Goal: Information Seeking & Learning: Stay updated

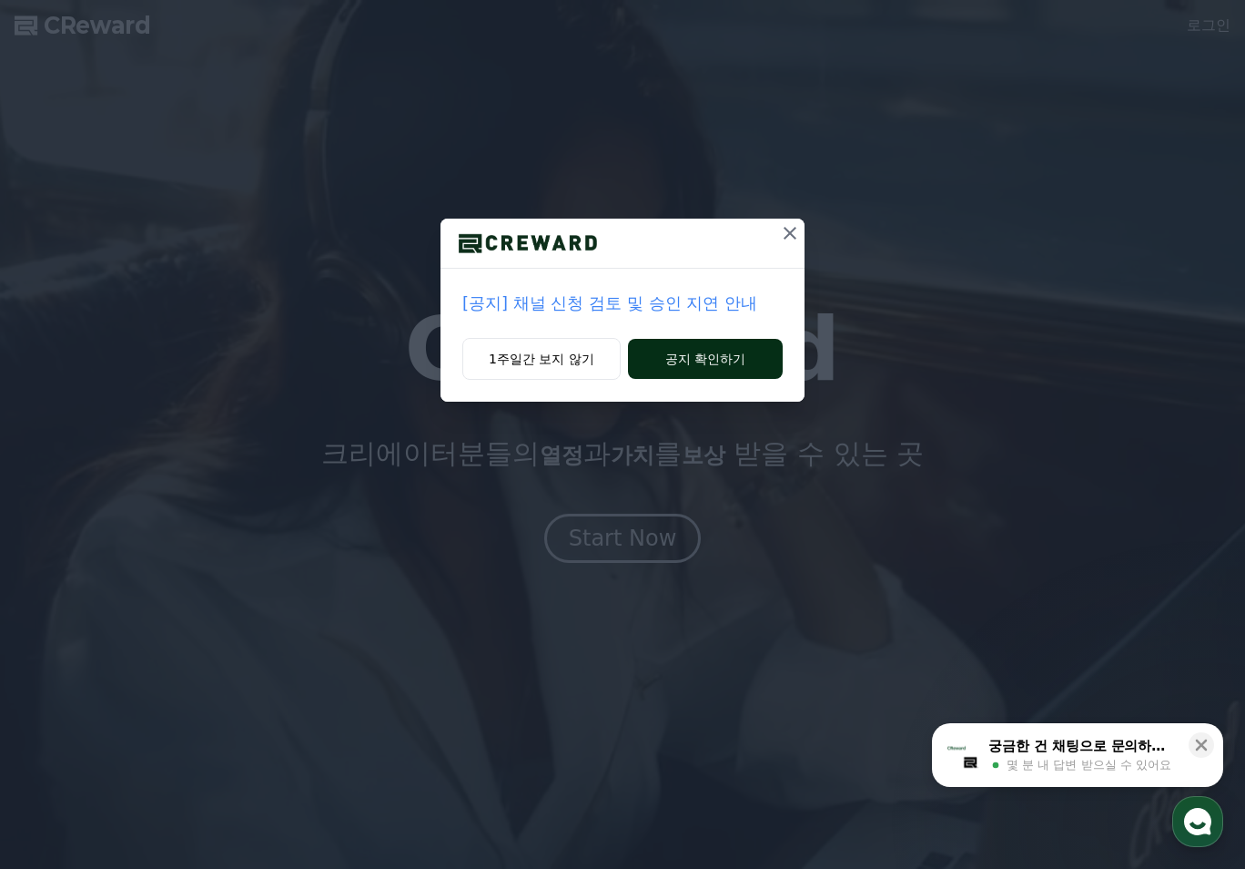
click at [705, 359] on button "공지 확인하기" at bounding box center [705, 359] width 155 height 40
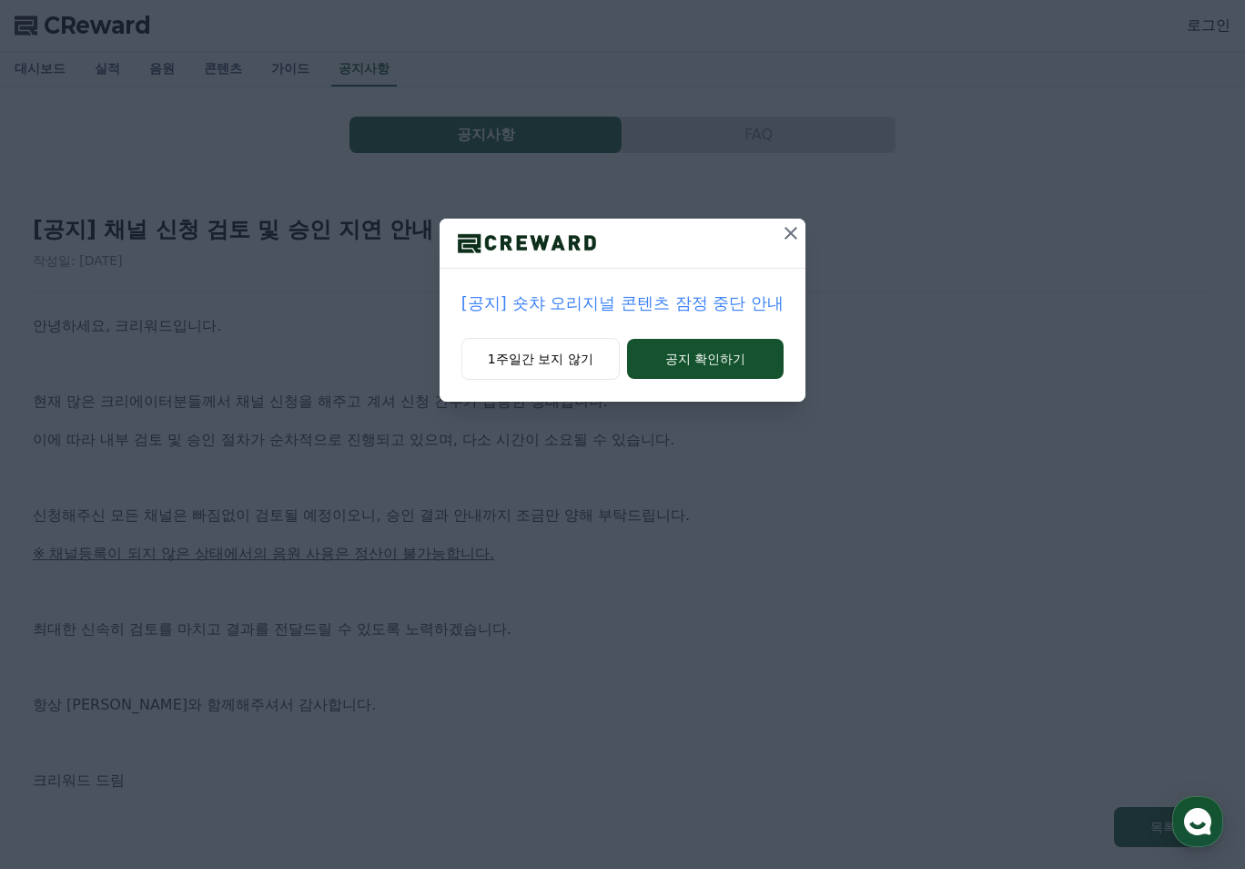
click at [787, 239] on icon at bounding box center [791, 233] width 22 height 22
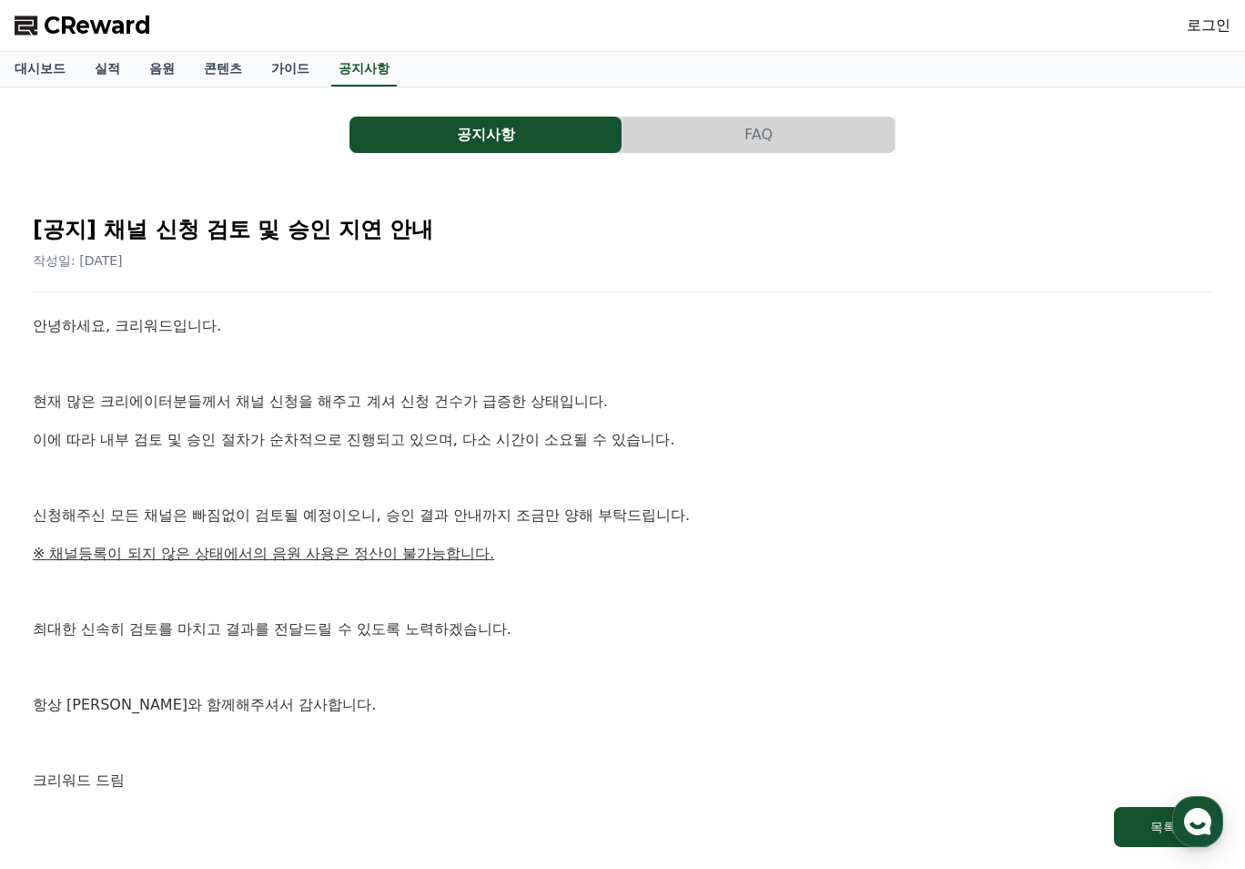
scroll to position [91, 0]
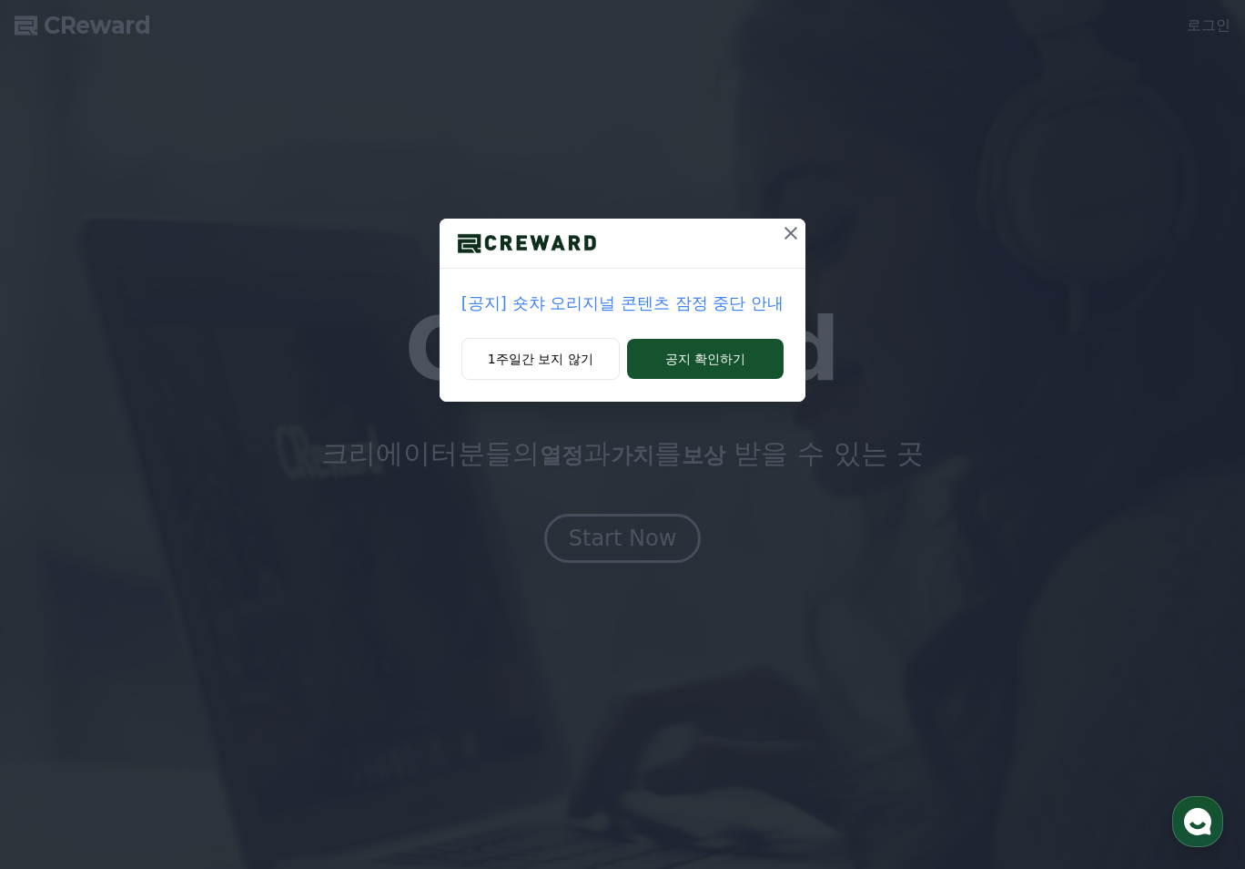
click at [790, 238] on icon at bounding box center [791, 233] width 22 height 22
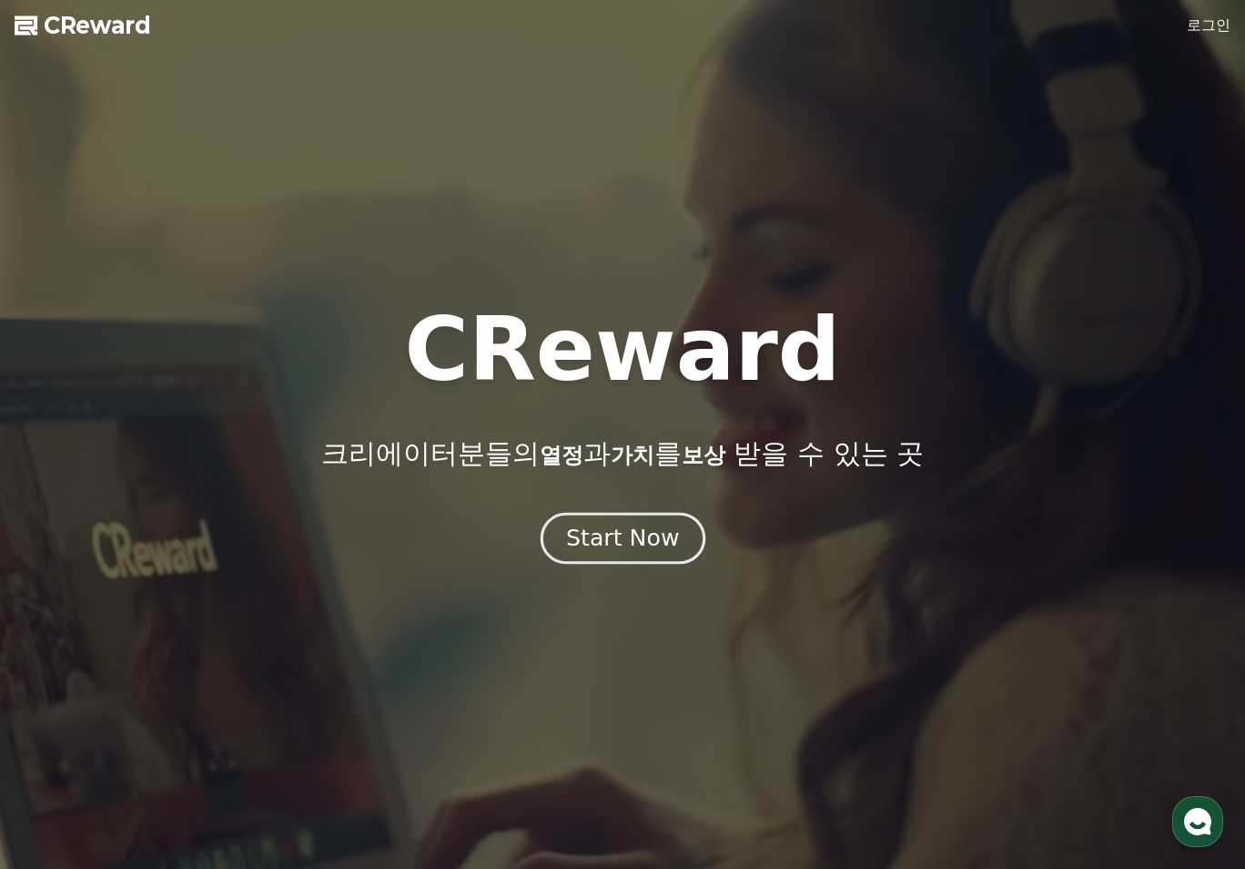
click at [671, 530] on div "Start Now" at bounding box center [622, 538] width 113 height 31
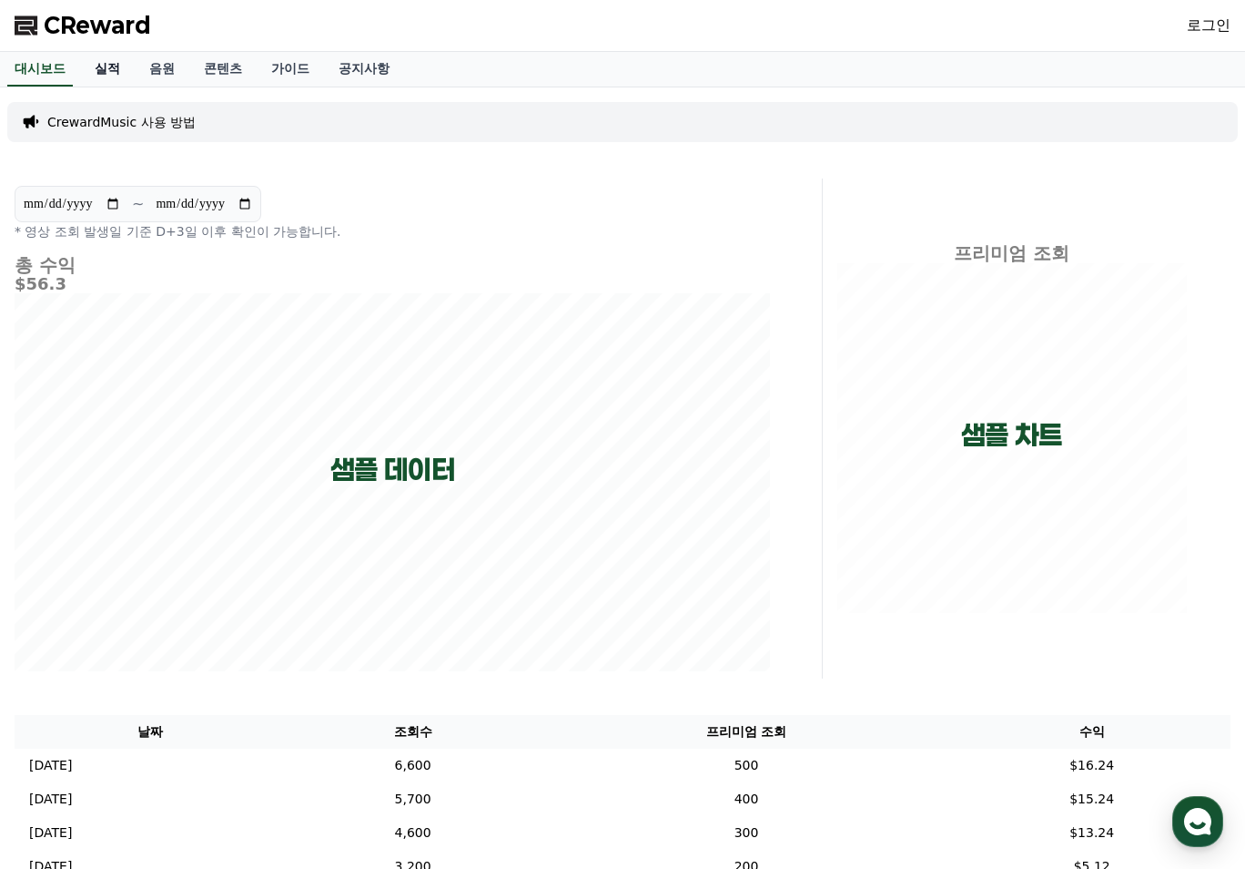
click at [110, 78] on link "실적" at bounding box center [107, 69] width 55 height 35
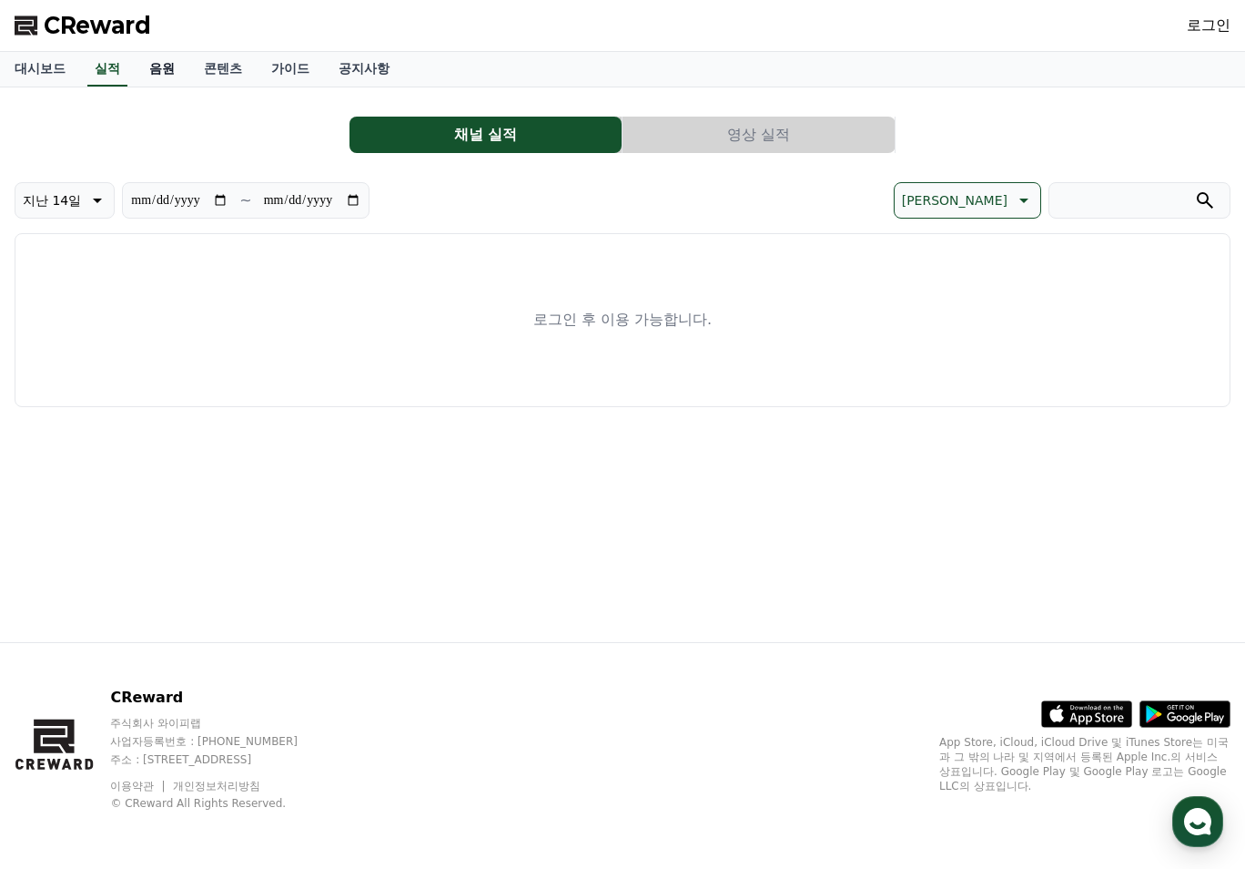
click at [136, 66] on link "음원" at bounding box center [162, 69] width 55 height 35
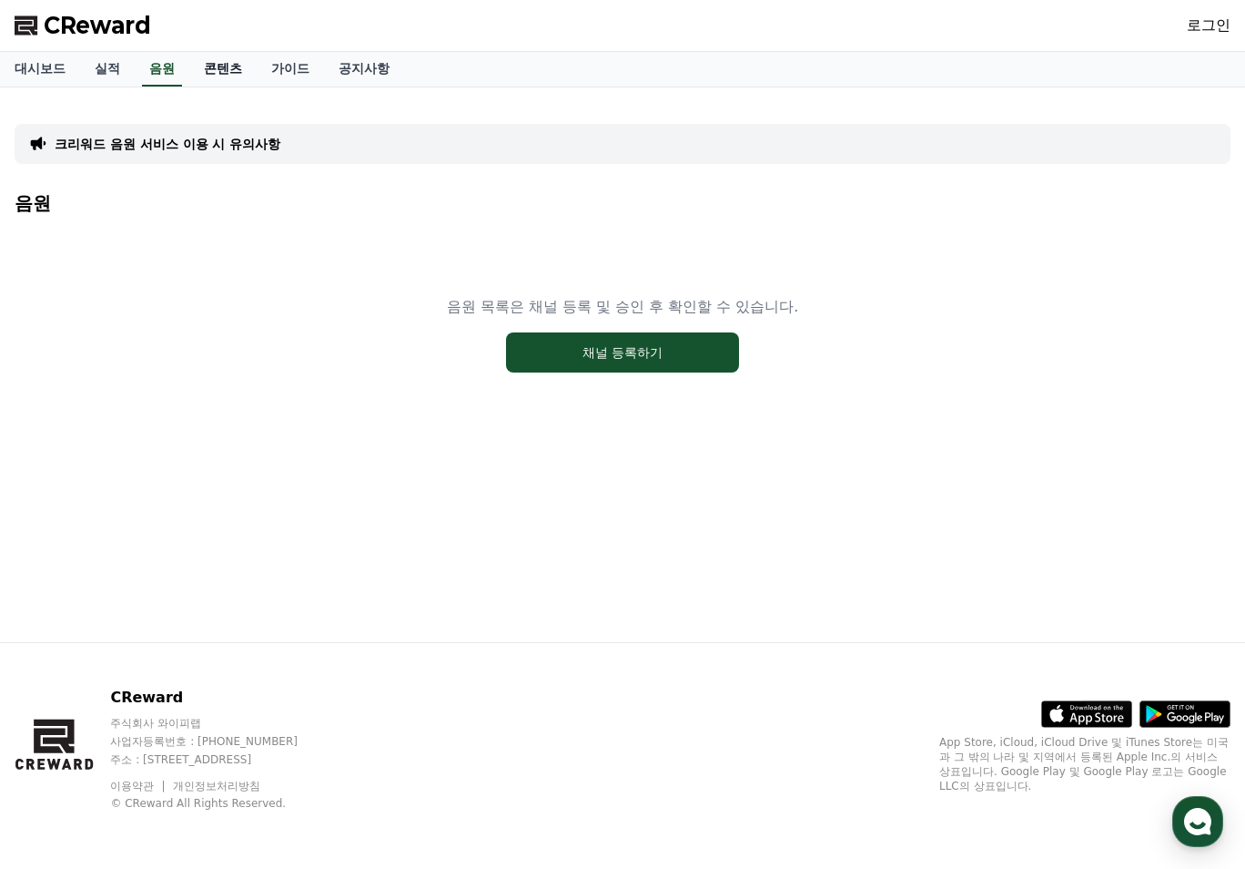
click at [206, 65] on link "콘텐츠" at bounding box center [222, 69] width 67 height 35
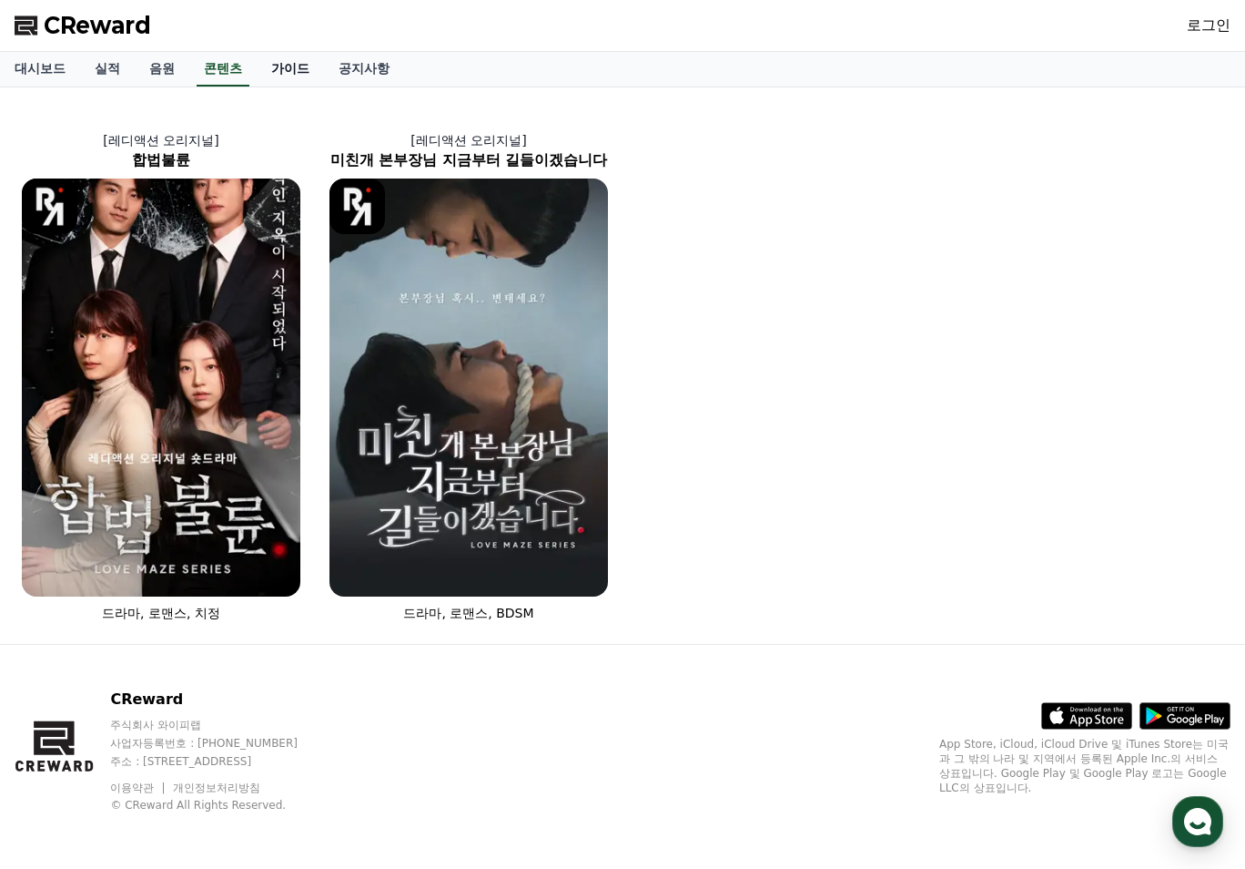
click at [277, 70] on link "가이드" at bounding box center [290, 69] width 67 height 35
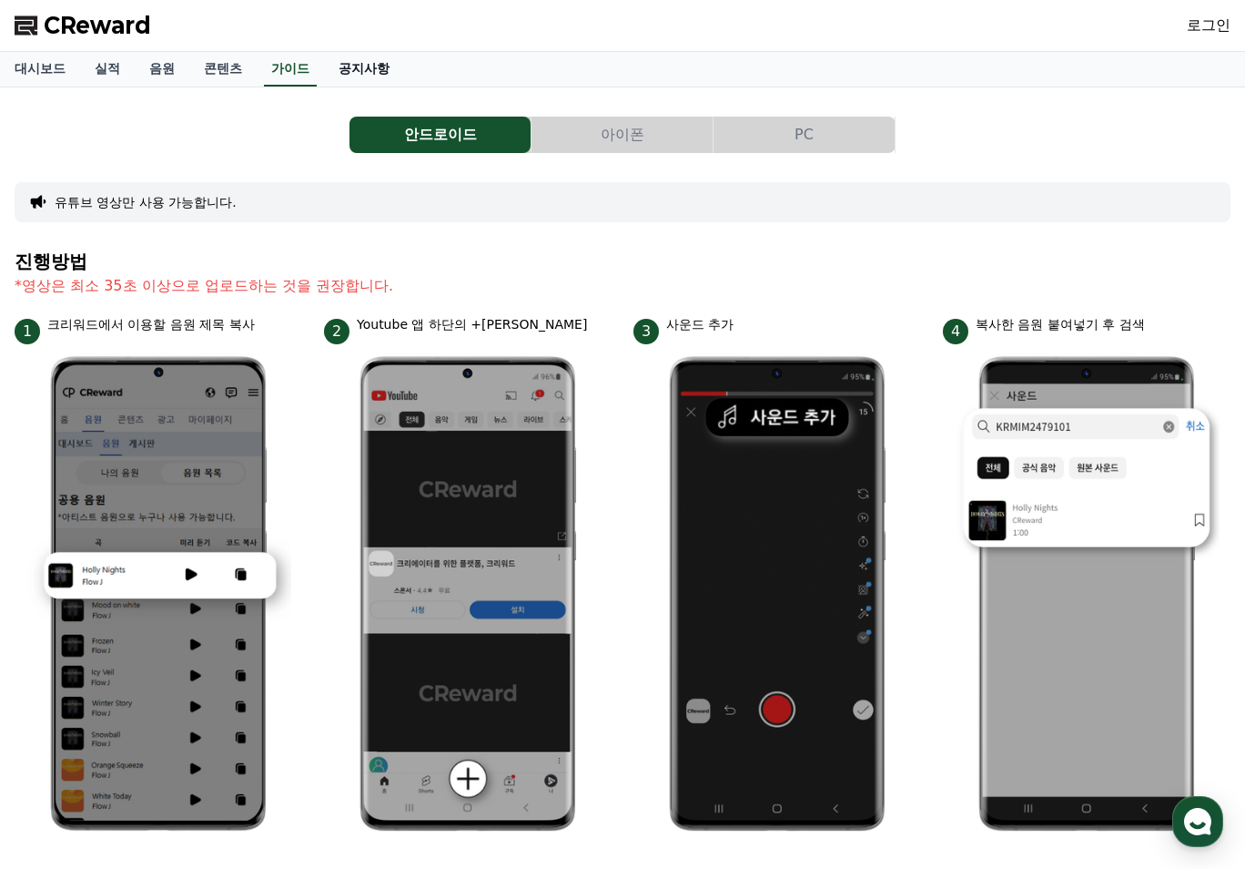
click at [340, 78] on link "공지사항" at bounding box center [364, 69] width 80 height 35
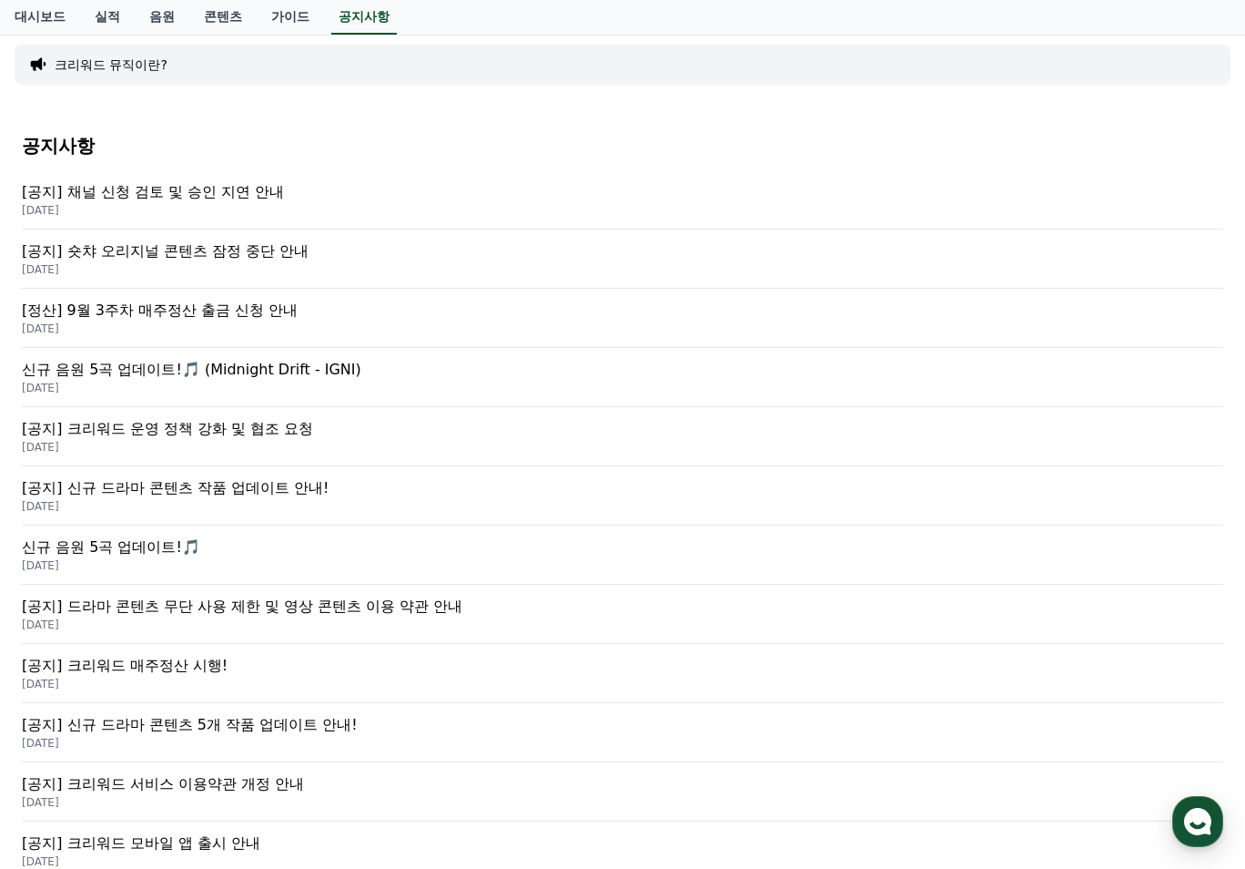
scroll to position [182, 0]
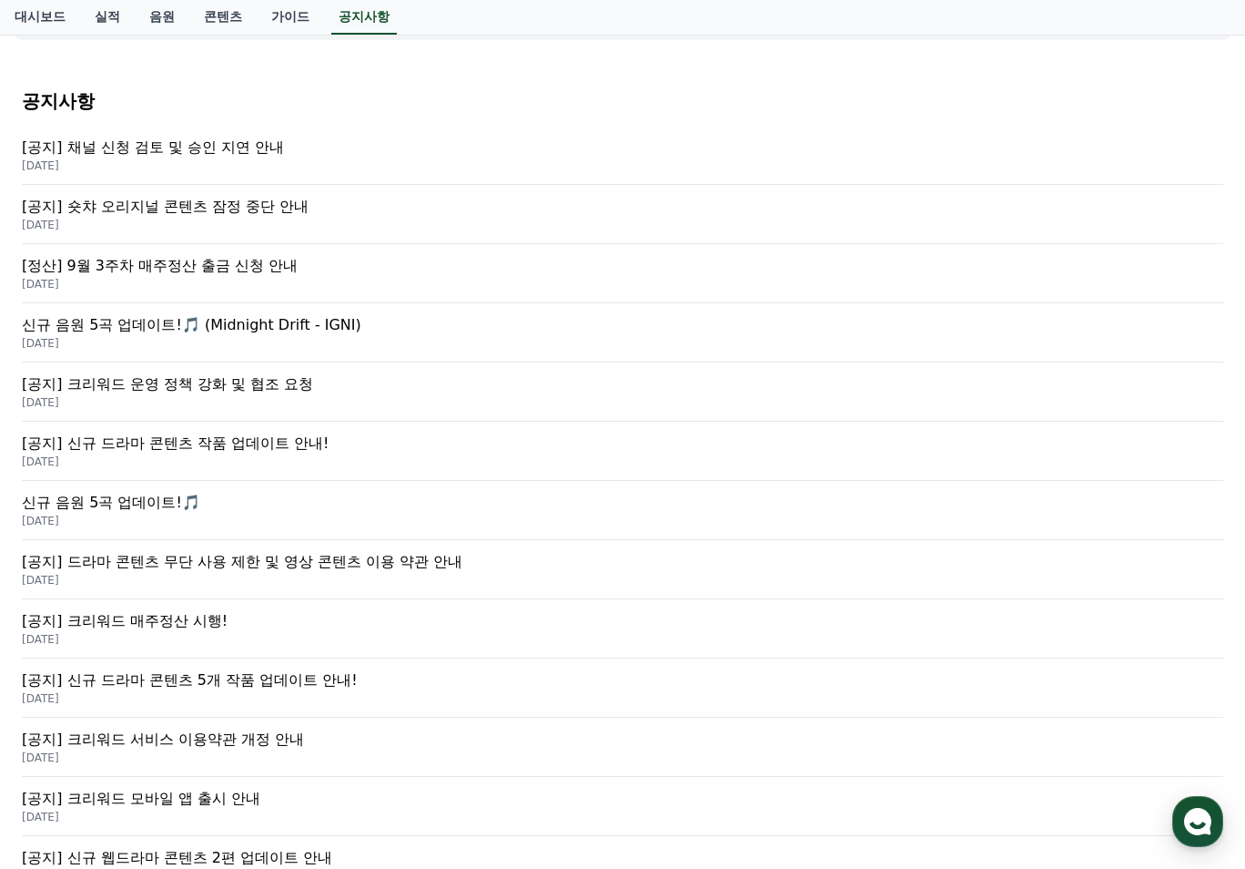
click at [270, 267] on p "[정산] 9월 3주차 매주정산 출금 신청 안내" at bounding box center [623, 266] width 1202 height 22
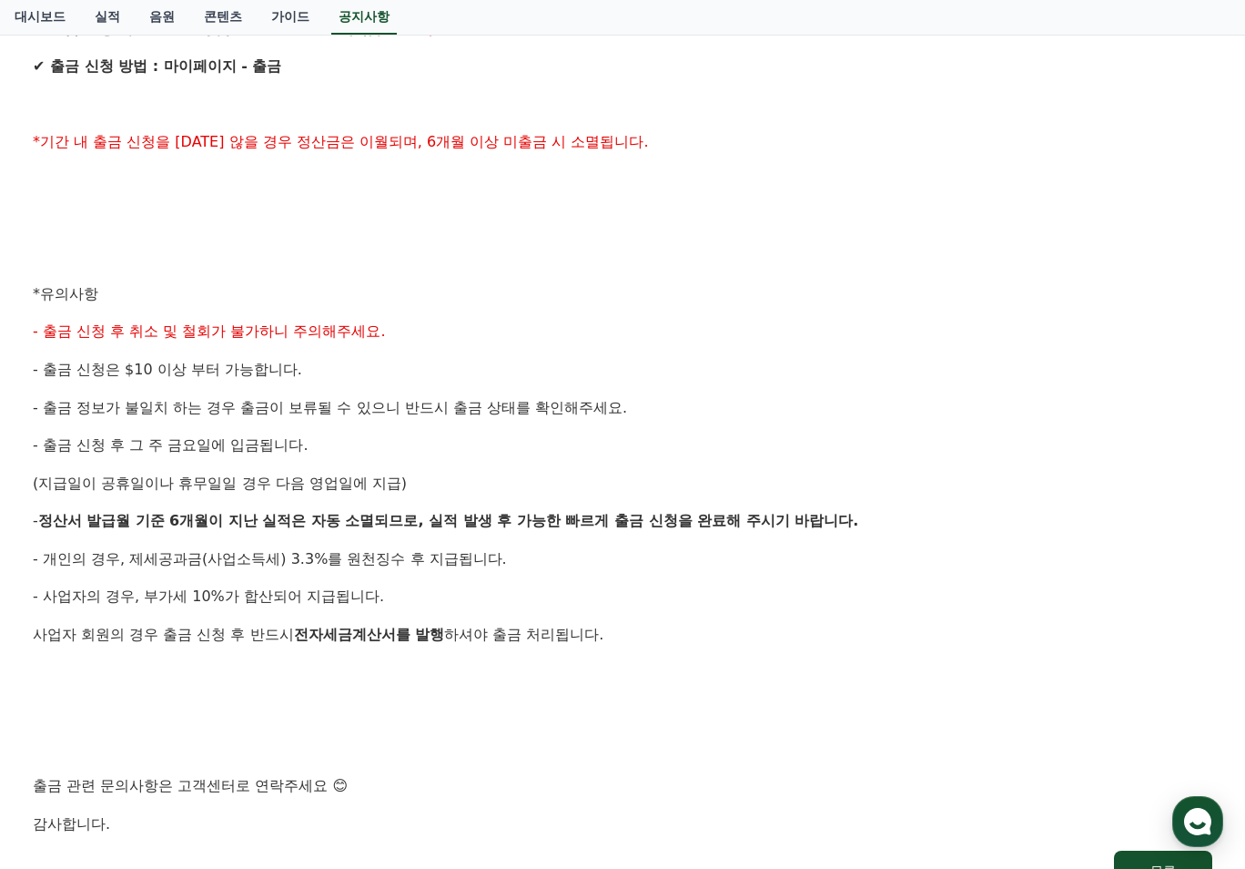
scroll to position [546, 0]
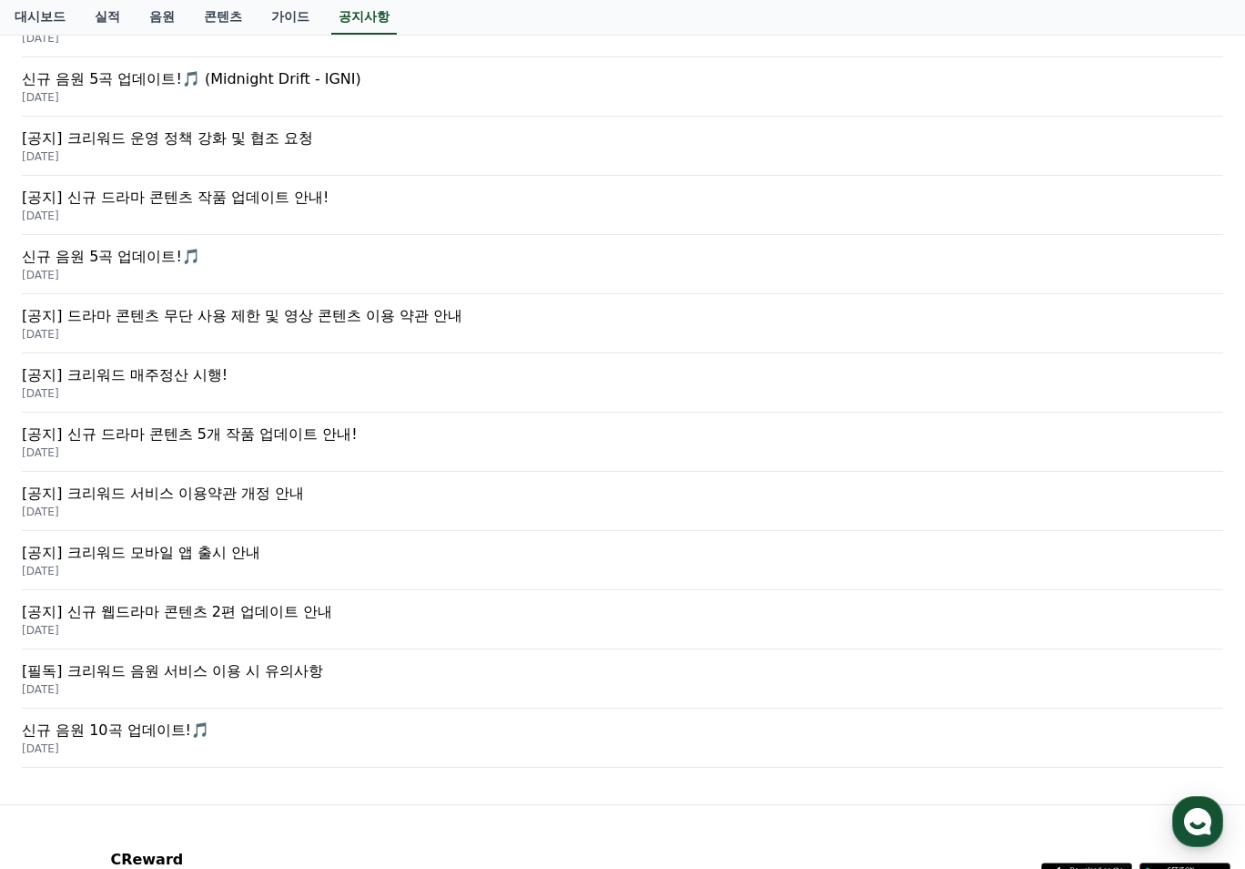
scroll to position [546, 0]
